Goal: Information Seeking & Learning: Learn about a topic

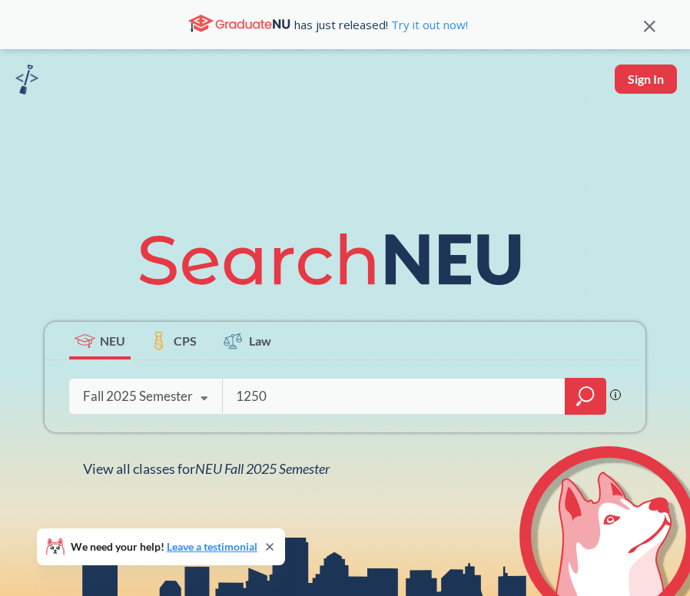
type input "1250"
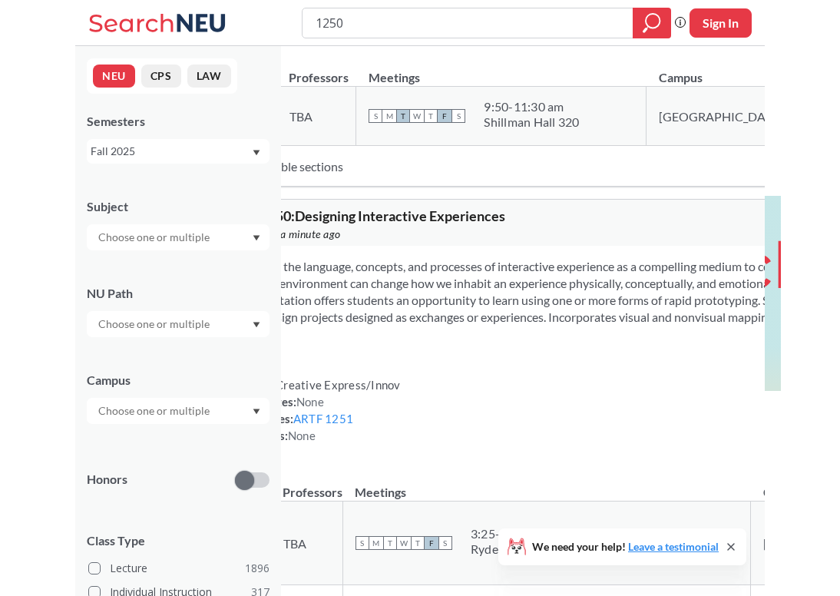
scroll to position [412, 0]
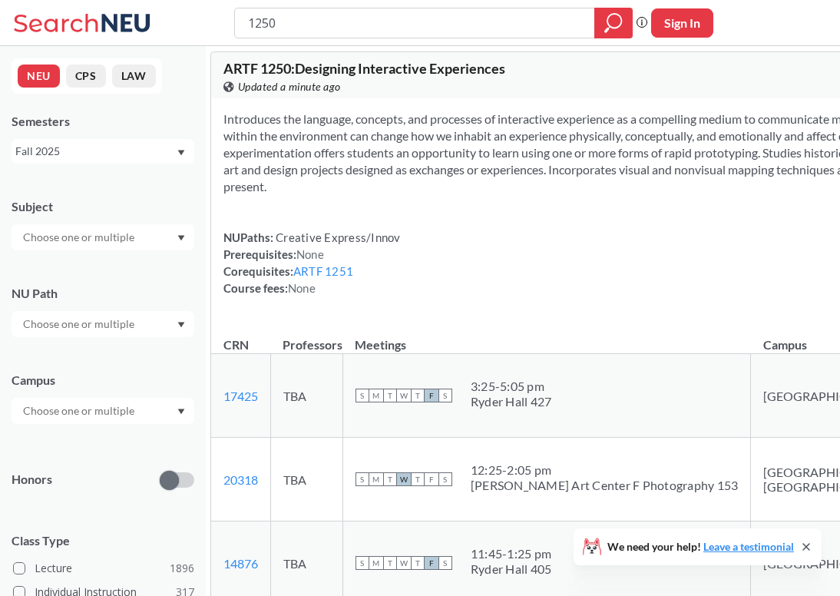
click at [689, 542] on icon at bounding box center [806, 547] width 12 height 12
drag, startPoint x: 411, startPoint y: 120, endPoint x: 577, endPoint y: 166, distance: 172.1
click at [577, 166] on section "Introduces the language, concepts, and processes of interactive experience as a…" at bounding box center [625, 153] width 805 height 84
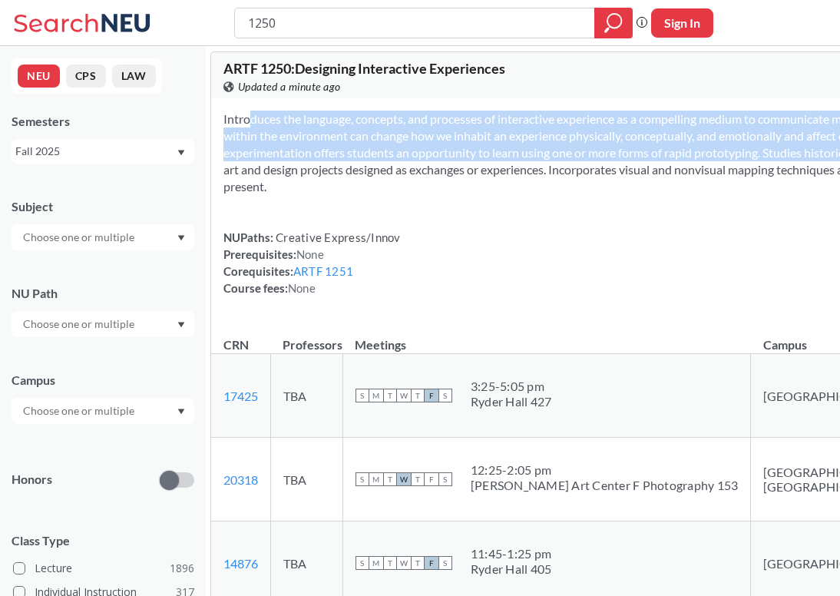
drag, startPoint x: 561, startPoint y: 153, endPoint x: 435, endPoint y: 100, distance: 136.6
click at [435, 100] on div "Introduces the language, concepts, and processes of interactive experience as a…" at bounding box center [626, 209] width 830 height 223
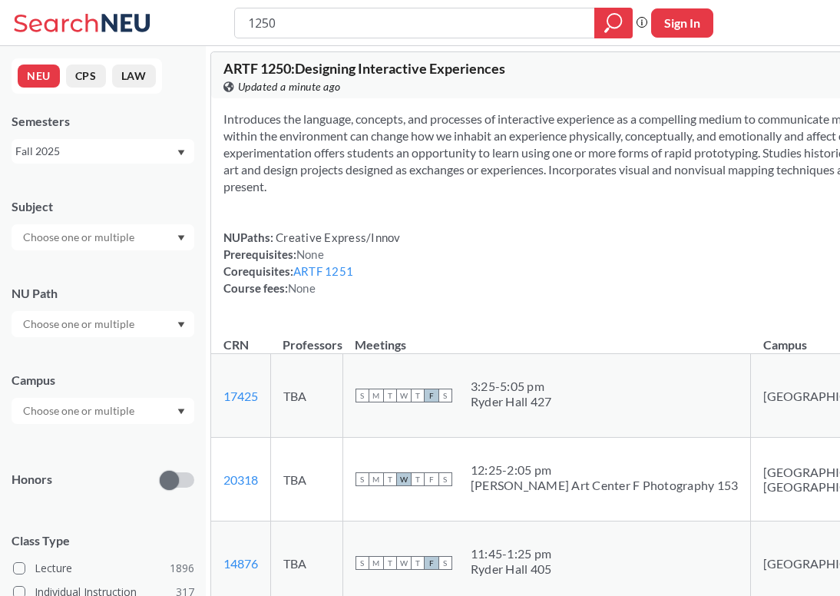
click at [599, 194] on div "Introduces the language, concepts, and processes of interactive experience as a…" at bounding box center [626, 209] width 830 height 223
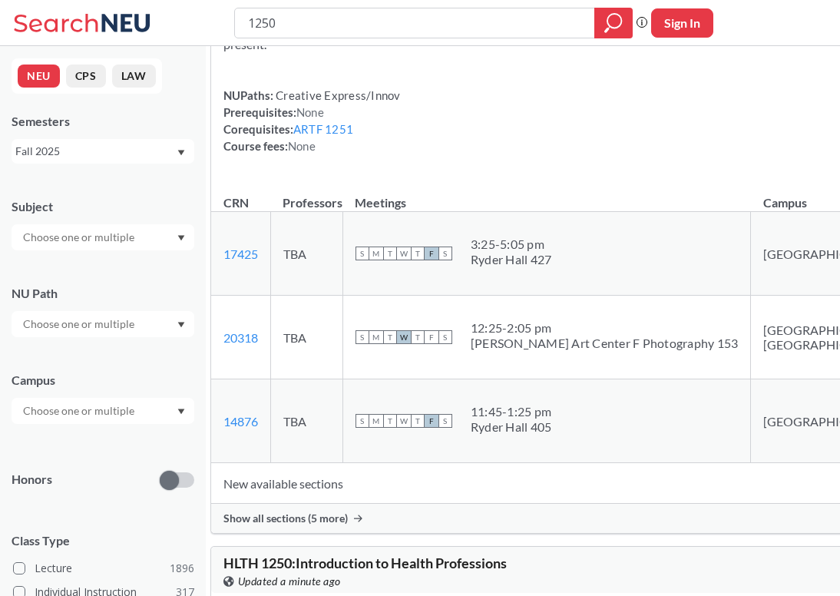
scroll to position [557, 0]
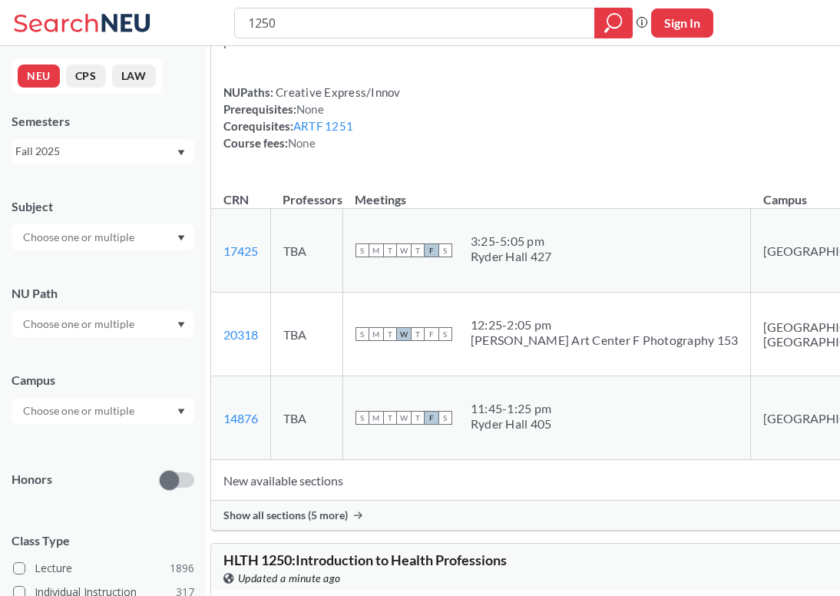
click at [357, 504] on div "Show all sections (5 more)" at bounding box center [626, 515] width 830 height 29
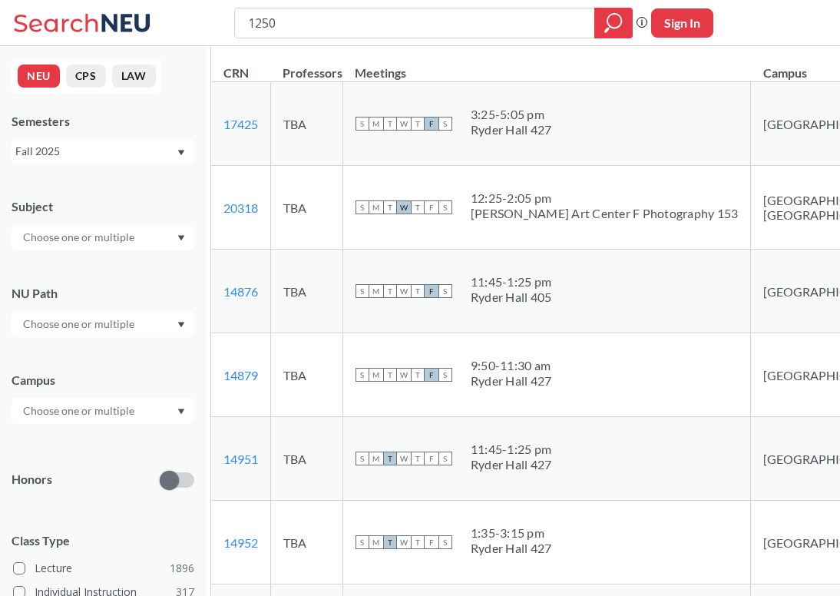
scroll to position [433, 0]
